Goal: Information Seeking & Learning: Learn about a topic

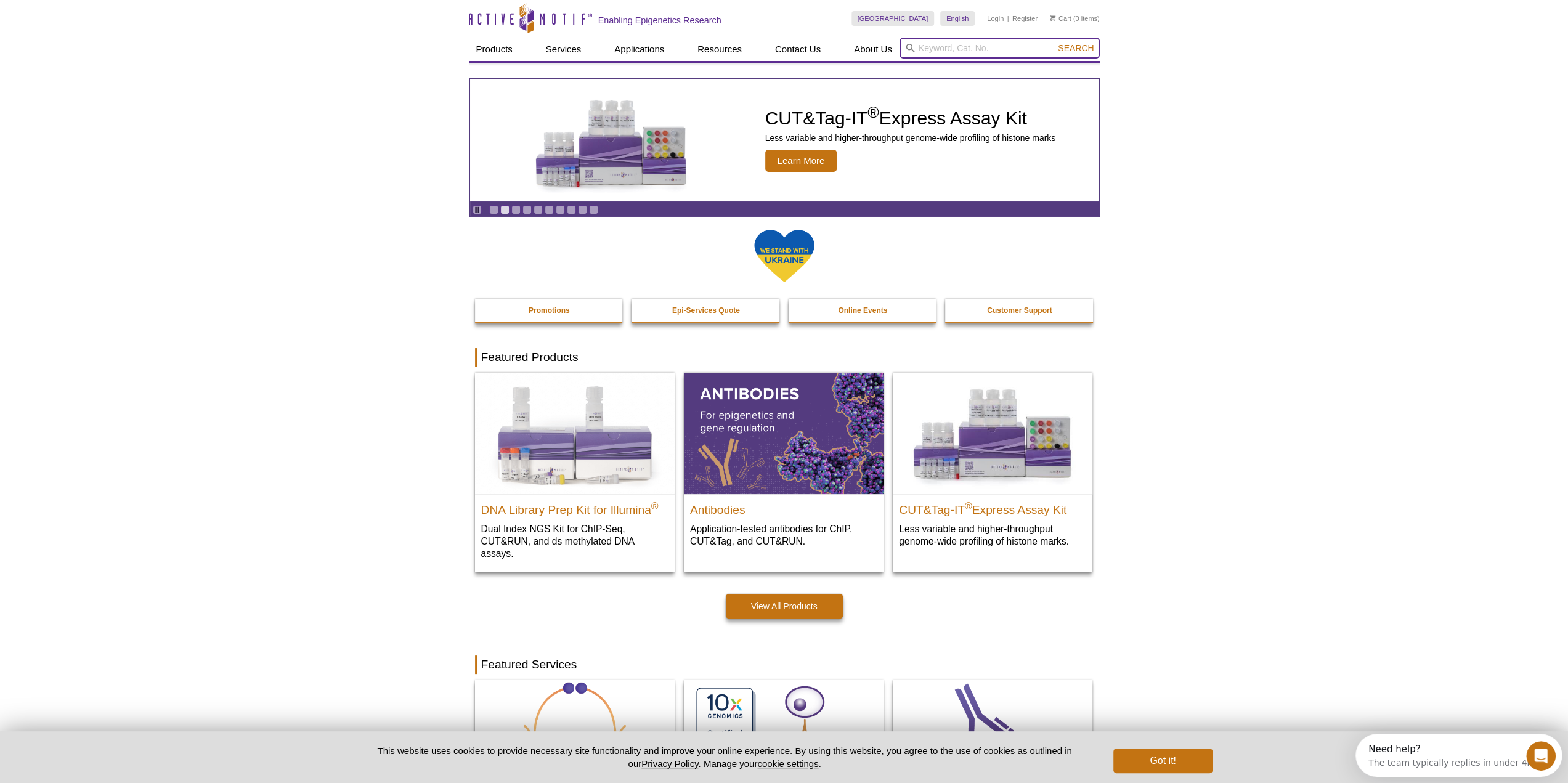
click at [949, 48] on input "search" at bounding box center [999, 48] width 200 height 21
type input "MethylCollector"
click at [1054, 42] on button "Search" at bounding box center [1075, 48] width 43 height 11
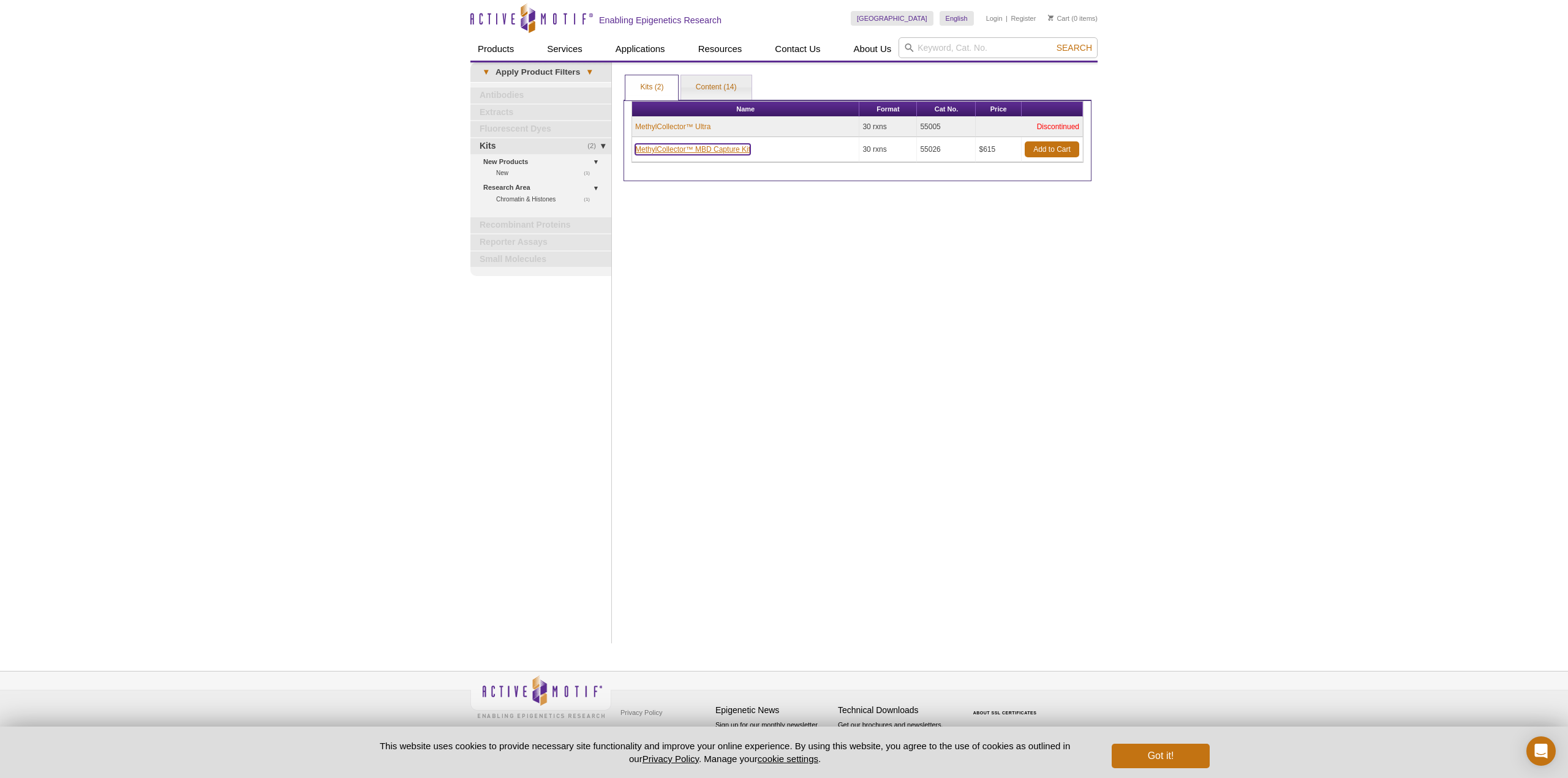
click at [675, 146] on link "MethylCollector™ MBD Capture Kit" at bounding box center [693, 149] width 115 height 11
